Goal: Information Seeking & Learning: Learn about a topic

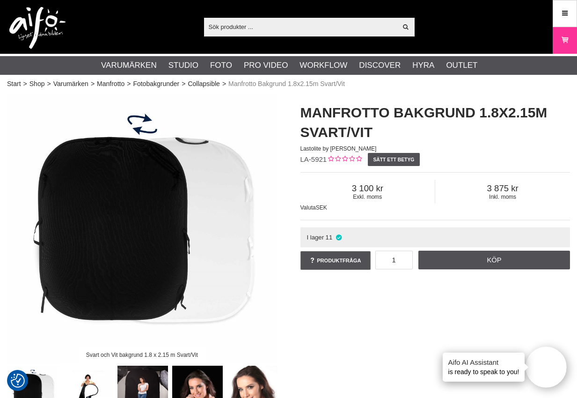
click at [162, 260] on img at bounding box center [142, 229] width 270 height 270
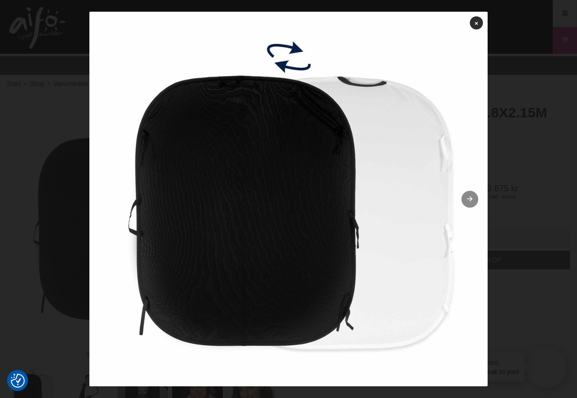
click at [475, 201] on link at bounding box center [469, 199] width 17 height 17
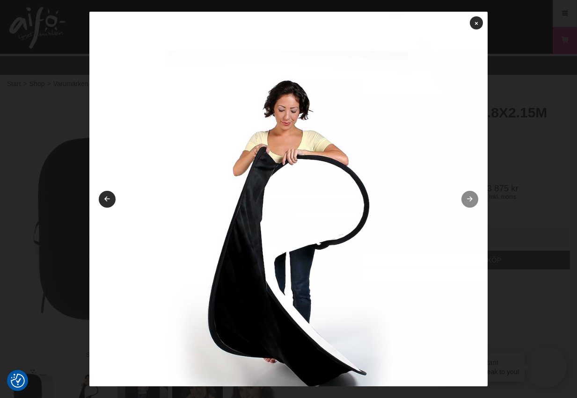
click at [475, 201] on link at bounding box center [469, 199] width 17 height 17
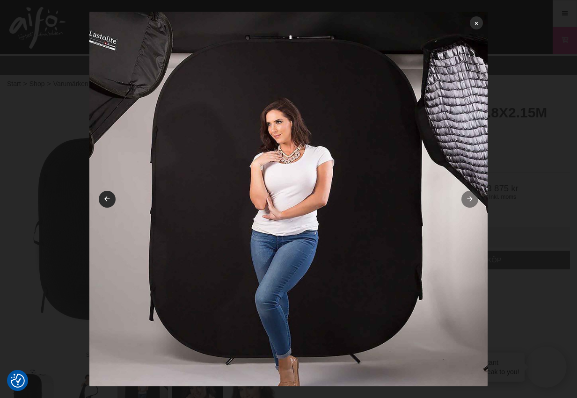
click at [466, 201] on icon at bounding box center [470, 200] width 8 height 6
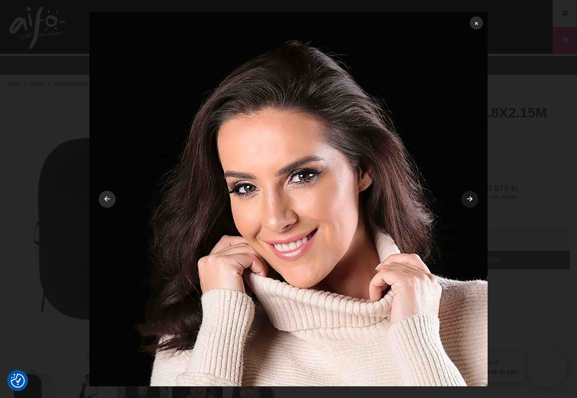
click at [474, 201] on link at bounding box center [469, 199] width 17 height 17
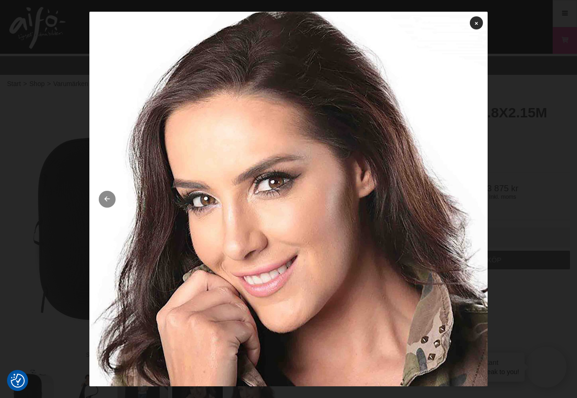
click at [106, 197] on link at bounding box center [107, 199] width 17 height 17
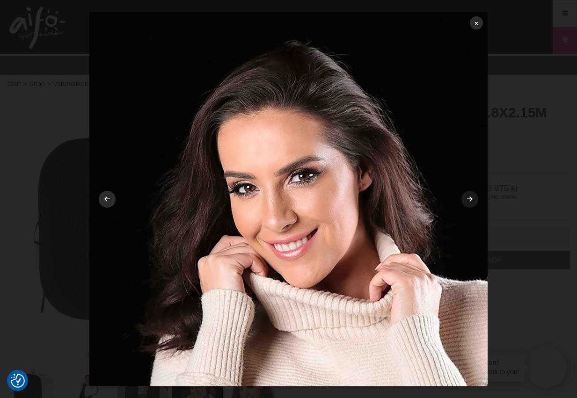
click at [472, 199] on link at bounding box center [469, 199] width 17 height 17
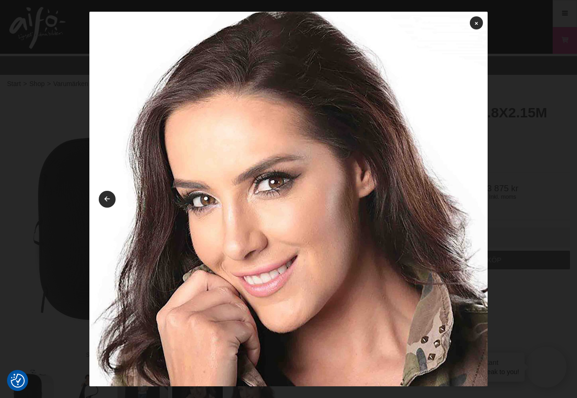
click at [472, 198] on img at bounding box center [288, 211] width 398 height 398
